Goal: Check status: Check status

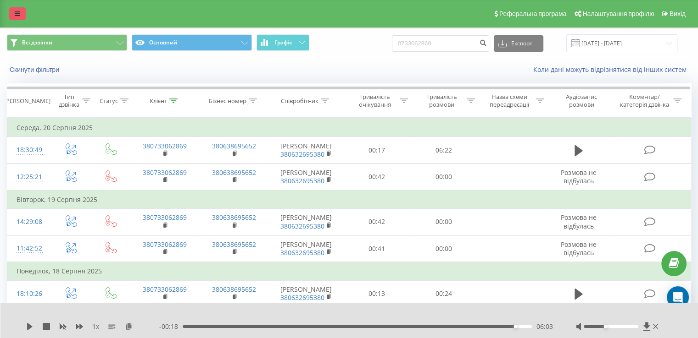
click at [13, 11] on link at bounding box center [17, 13] width 17 height 13
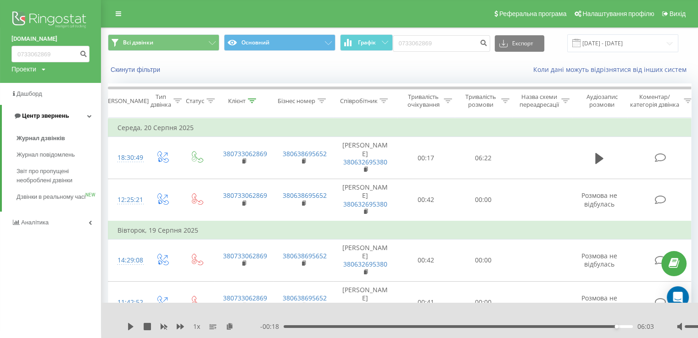
click at [65, 120] on span "Центр звернень" at bounding box center [40, 115] width 55 height 9
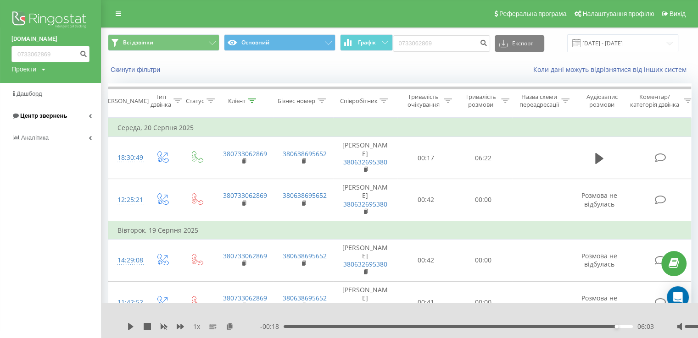
click at [65, 120] on span "Центр звернень" at bounding box center [38, 115] width 55 height 9
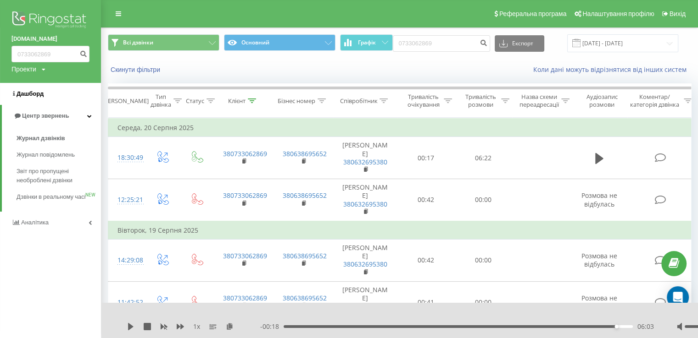
click at [57, 92] on link "Дашборд" at bounding box center [50, 94] width 101 height 22
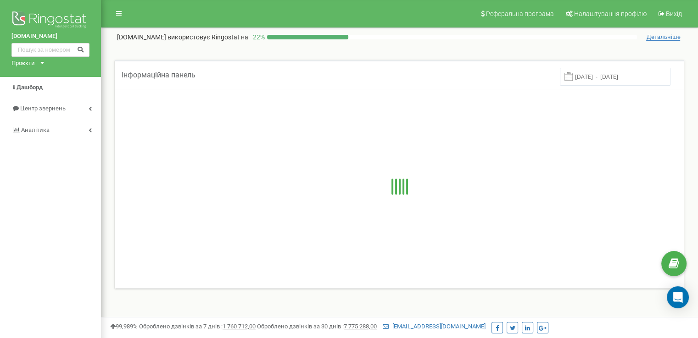
click at [632, 79] on input "15.08.2025 - 22.08.2025" at bounding box center [615, 77] width 111 height 18
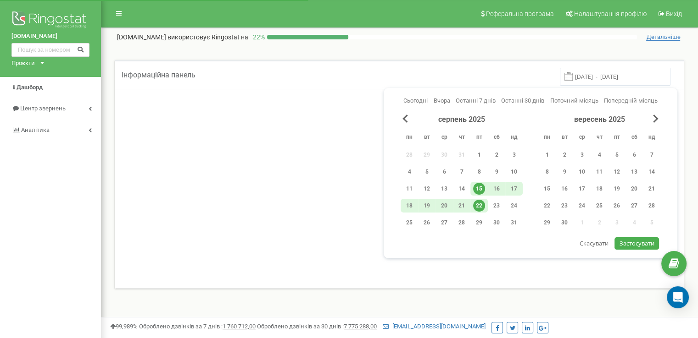
click at [484, 204] on div "22" at bounding box center [479, 206] width 12 height 12
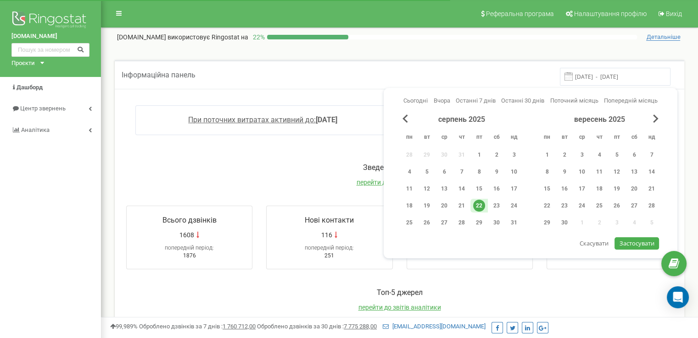
click at [644, 246] on button "Застосувати" at bounding box center [636, 244] width 44 height 12
type input "22.08.2025 - 22.08.2025"
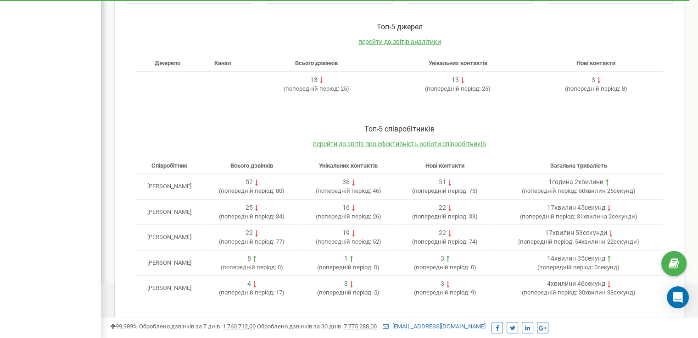
scroll to position [174, 0]
